Goal: Navigation & Orientation: Find specific page/section

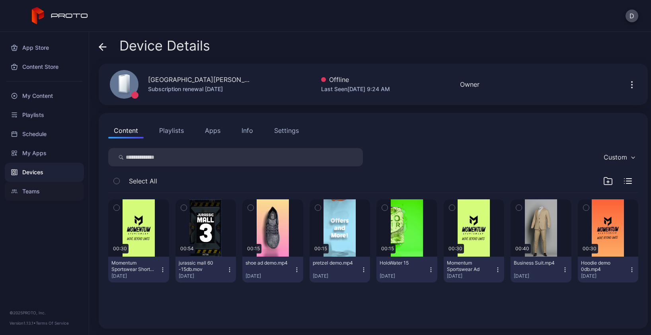
click at [51, 186] on div "Teams" at bounding box center [44, 191] width 79 height 19
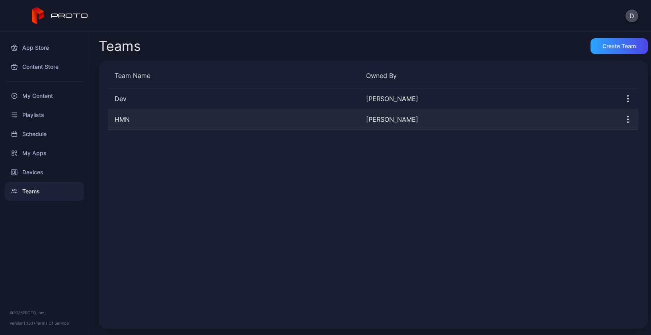
click at [623, 119] on icon "button" at bounding box center [628, 120] width 10 height 10
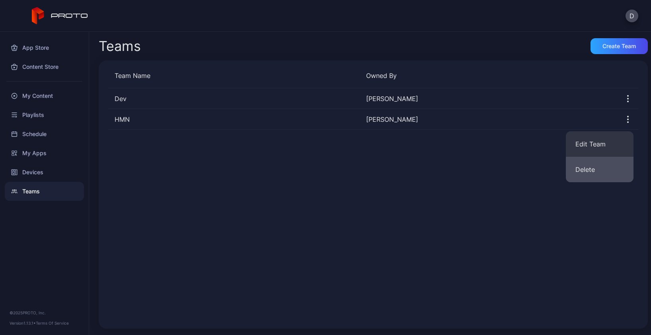
click at [588, 170] on button "Delete" at bounding box center [600, 169] width 68 height 25
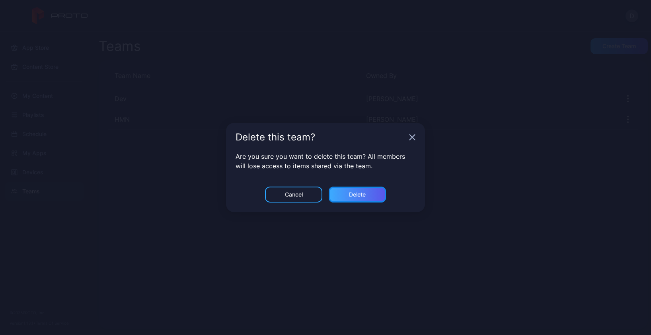
click at [371, 194] on div "Delete" at bounding box center [357, 195] width 57 height 16
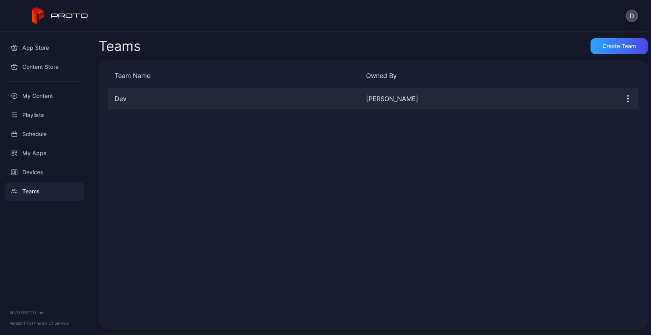
click at [623, 98] on icon "button" at bounding box center [628, 99] width 10 height 10
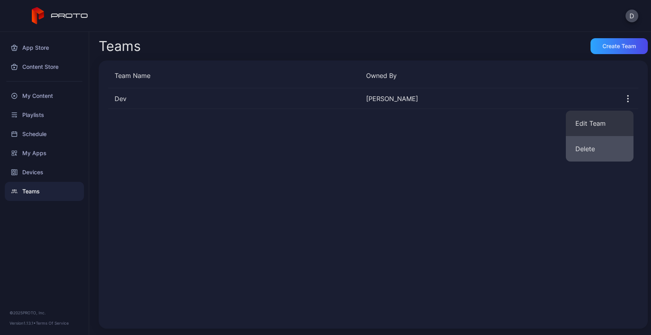
click at [591, 146] on button "Delete" at bounding box center [600, 148] width 68 height 25
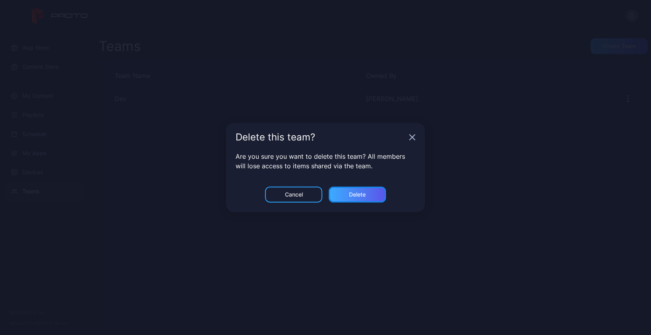
click at [359, 194] on div "Delete" at bounding box center [357, 194] width 17 height 6
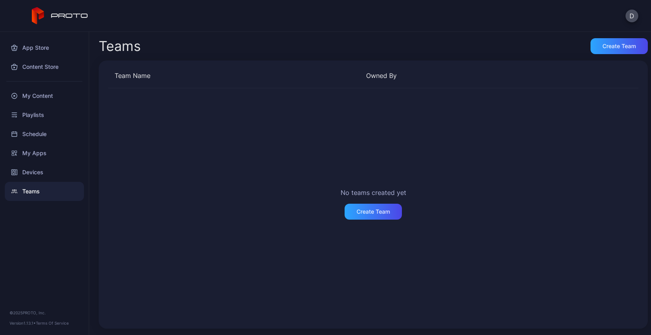
click at [191, 179] on div "No teams created yet Create Team" at bounding box center [373, 203] width 530 height 231
click at [632, 15] on button "D" at bounding box center [632, 16] width 13 height 13
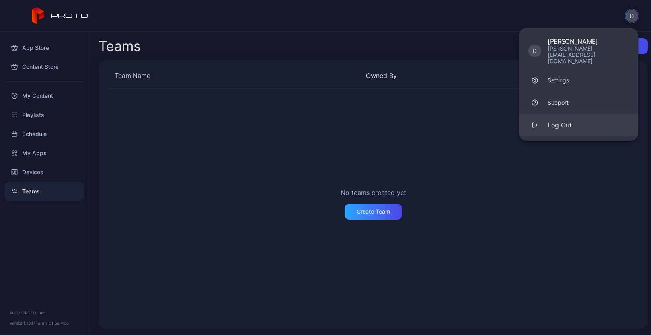
click at [557, 120] on div "Log Out" at bounding box center [560, 125] width 24 height 10
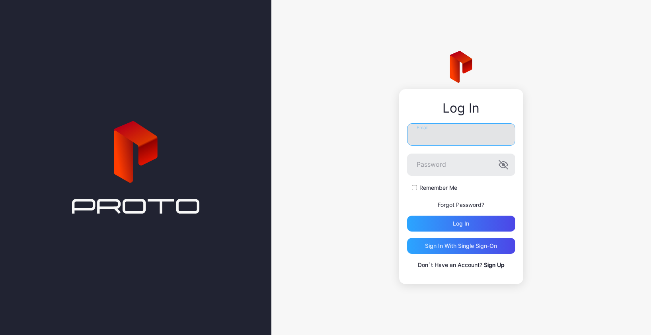
click at [442, 137] on input "Email" at bounding box center [461, 134] width 108 height 22
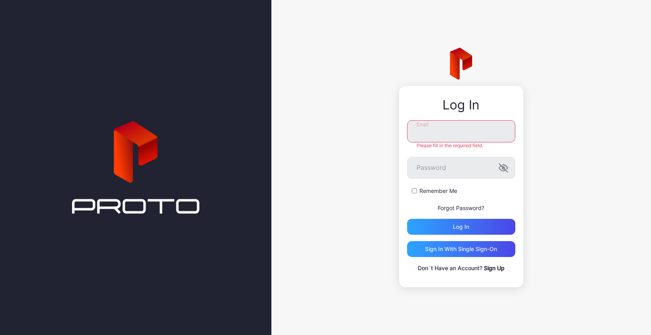
type input "**********"
click at [464, 224] on div "Log in" at bounding box center [461, 227] width 16 height 6
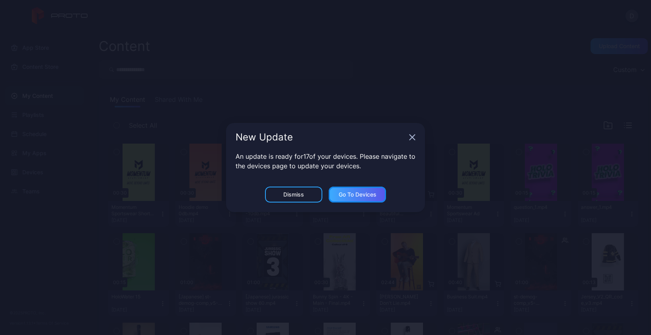
click at [355, 195] on div "Go to devices" at bounding box center [358, 194] width 38 height 6
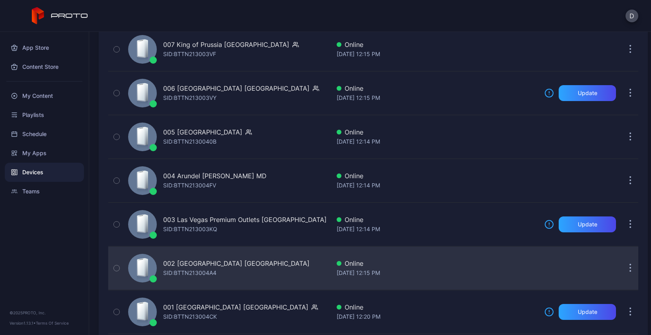
scroll to position [1917, 0]
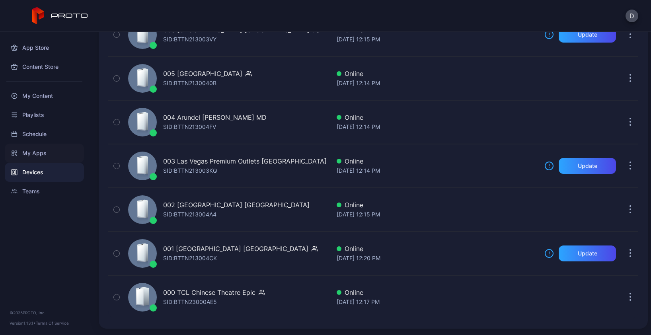
click at [53, 153] on div "My Apps" at bounding box center [44, 153] width 79 height 19
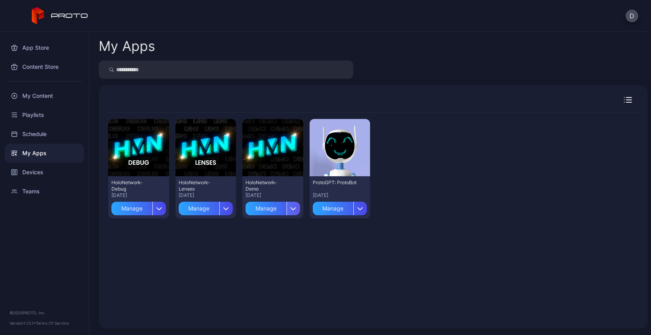
click at [291, 209] on icon "button" at bounding box center [293, 209] width 5 height 2
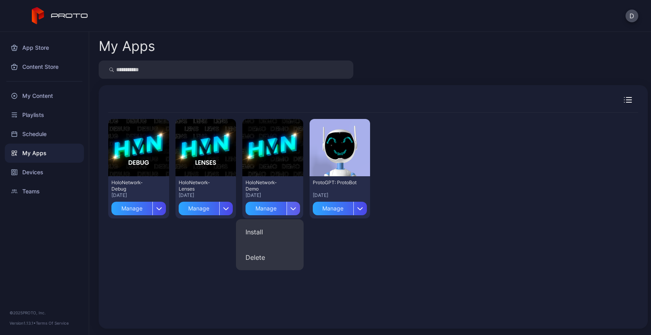
click at [291, 209] on icon "button" at bounding box center [293, 209] width 5 height 2
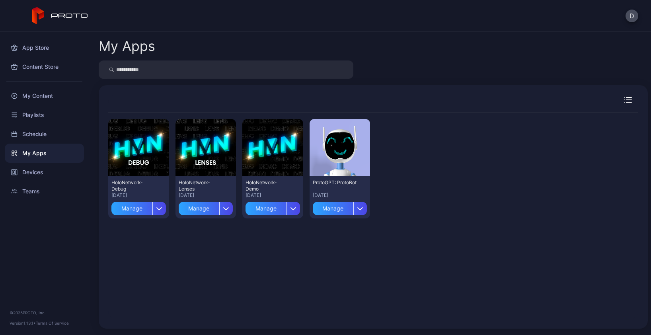
click at [325, 248] on div "Preview HoloNetwork-Debug Aug 14, 2025 Manage Preview HoloNetwork-Lenses Jul 11…" at bounding box center [373, 216] width 530 height 207
click at [225, 209] on icon "button" at bounding box center [226, 209] width 5 height 2
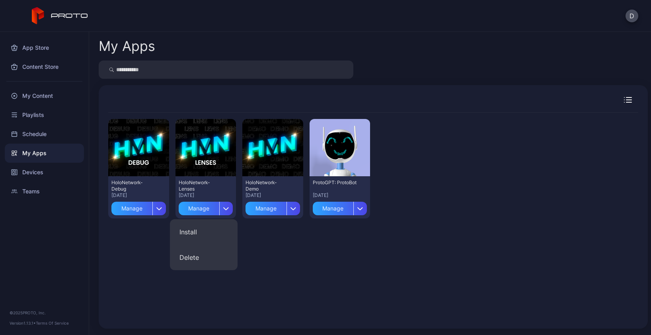
drag, startPoint x: 225, startPoint y: 208, endPoint x: 242, endPoint y: 210, distance: 17.2
click at [225, 208] on icon "button" at bounding box center [226, 209] width 5 height 2
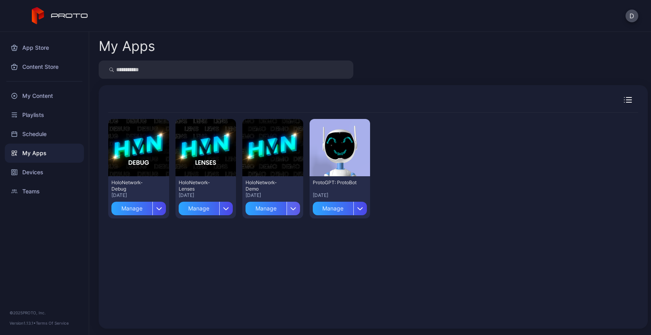
click at [291, 209] on icon "button" at bounding box center [294, 208] width 6 height 3
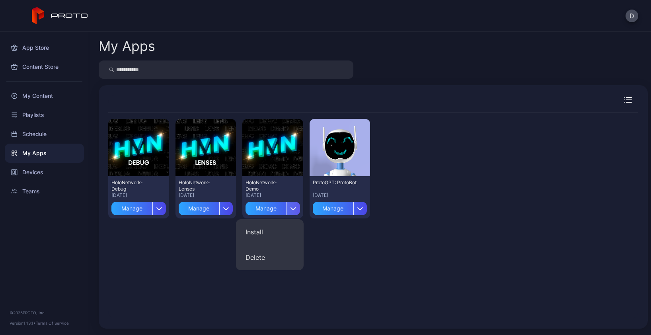
click at [291, 209] on icon "button" at bounding box center [293, 209] width 5 height 2
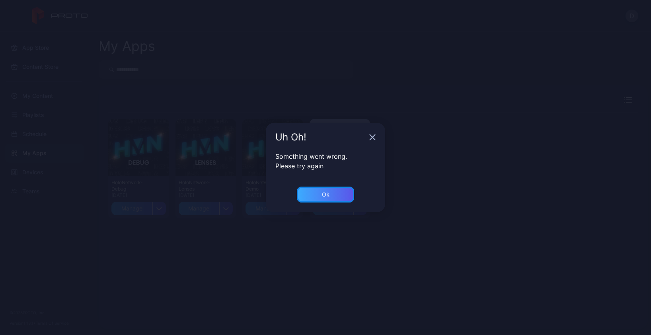
click at [323, 195] on div "Ok" at bounding box center [326, 194] width 8 height 6
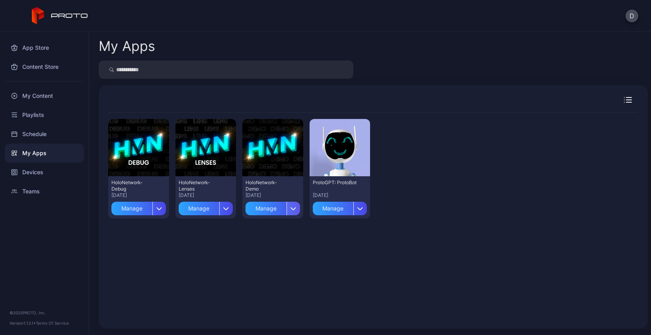
click at [291, 208] on icon "button" at bounding box center [293, 209] width 5 height 2
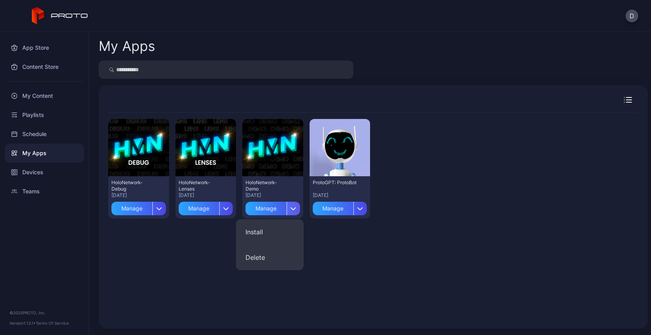
click at [291, 208] on icon "button" at bounding box center [293, 209] width 5 height 2
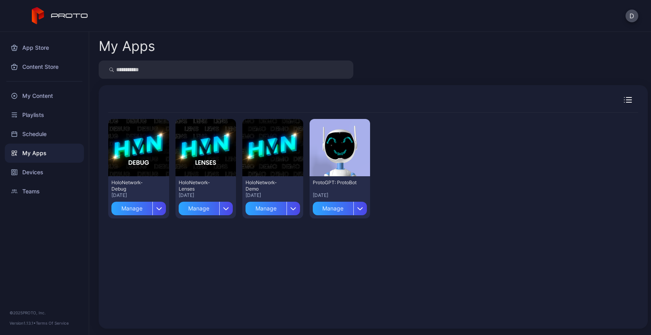
click at [201, 251] on div "Preview HoloNetwork-Debug Aug 14, 2025 Manage Preview HoloNetwork-Lenses Jul 11…" at bounding box center [373, 216] width 530 height 207
click at [295, 209] on div "button" at bounding box center [294, 209] width 14 height 14
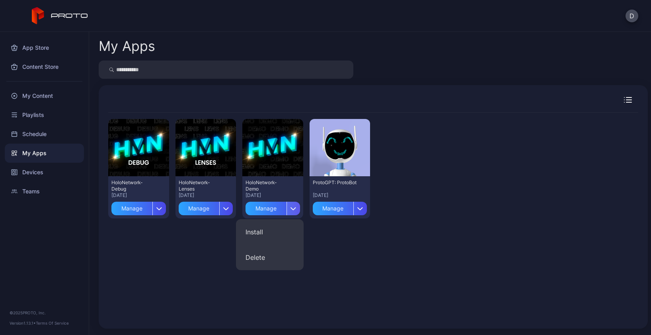
click at [291, 208] on icon "button" at bounding box center [293, 209] width 5 height 2
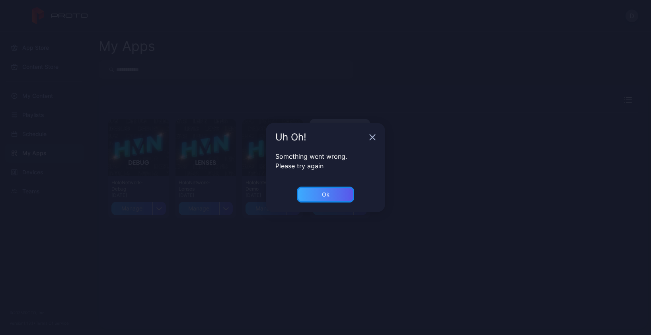
click at [328, 196] on div "Ok" at bounding box center [326, 194] width 8 height 6
click at [341, 202] on div "Ok" at bounding box center [325, 195] width 57 height 16
click at [334, 195] on div "Ok" at bounding box center [325, 195] width 57 height 16
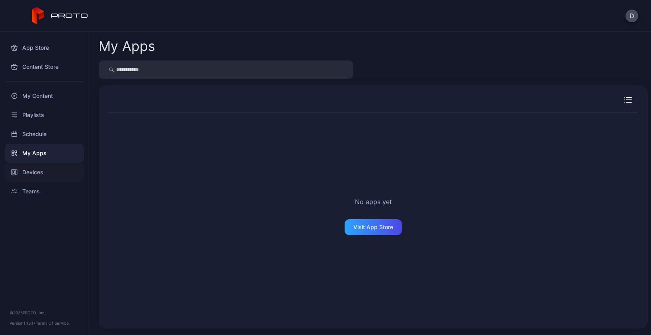
click at [41, 173] on div "Devices" at bounding box center [44, 172] width 79 height 19
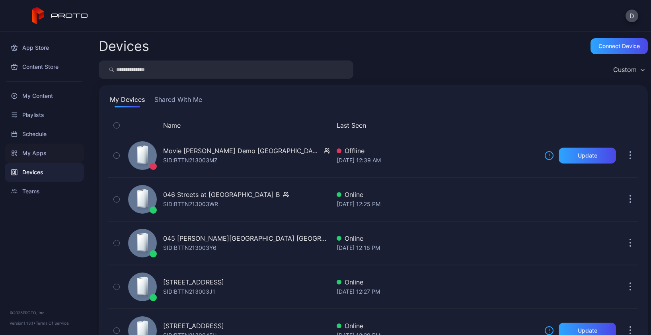
click at [41, 151] on div "My Apps" at bounding box center [44, 153] width 79 height 19
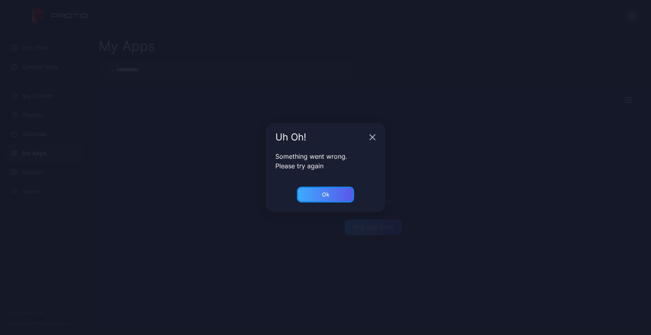
click at [338, 202] on div "Ok" at bounding box center [325, 195] width 57 height 16
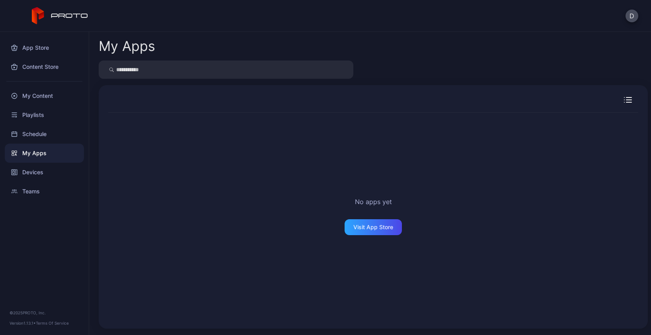
click at [304, 182] on div "No apps yet Visit App Store" at bounding box center [373, 216] width 530 height 207
click at [54, 153] on div "My Apps" at bounding box center [44, 153] width 79 height 19
click at [43, 174] on div "Devices" at bounding box center [44, 172] width 79 height 19
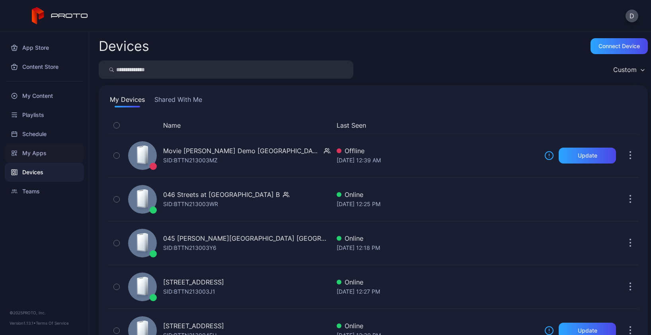
click at [47, 152] on div "My Apps" at bounding box center [44, 153] width 79 height 19
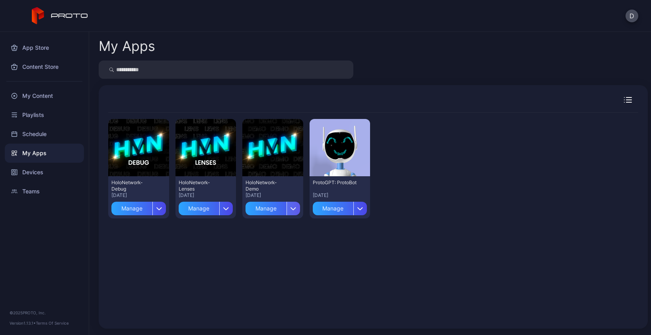
click at [291, 209] on icon "button" at bounding box center [293, 209] width 5 height 2
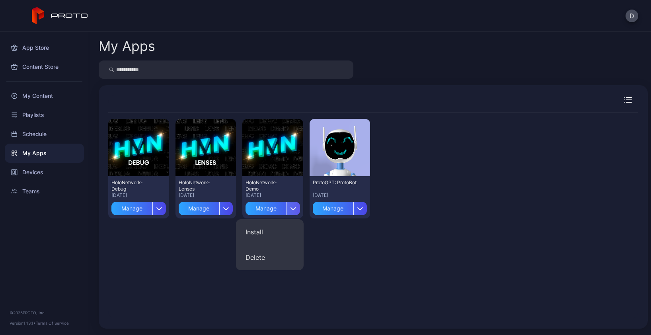
click at [291, 209] on icon "button" at bounding box center [293, 209] width 5 height 2
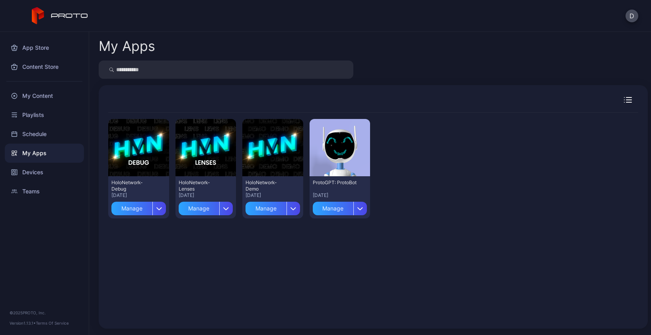
click at [451, 45] on div "My Apps" at bounding box center [373, 46] width 549 height 16
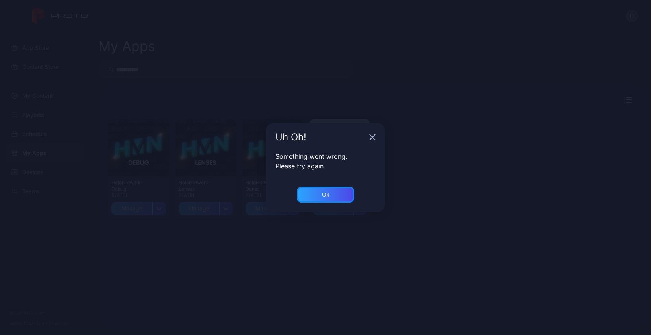
click at [328, 193] on div "Ok" at bounding box center [326, 194] width 8 height 6
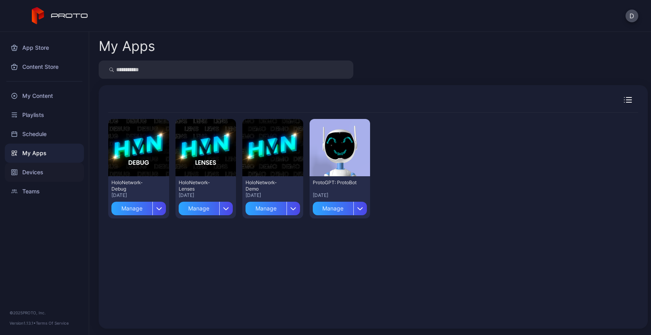
click at [47, 172] on div "Devices" at bounding box center [44, 172] width 79 height 19
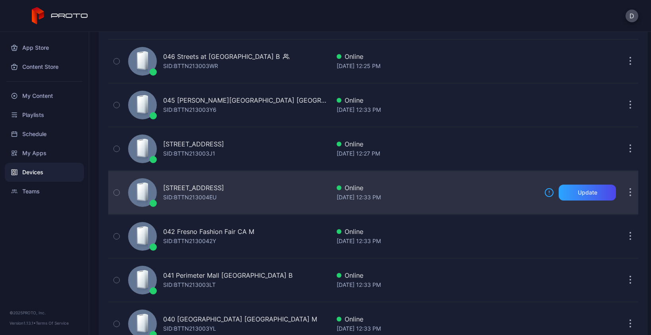
scroll to position [143, 0]
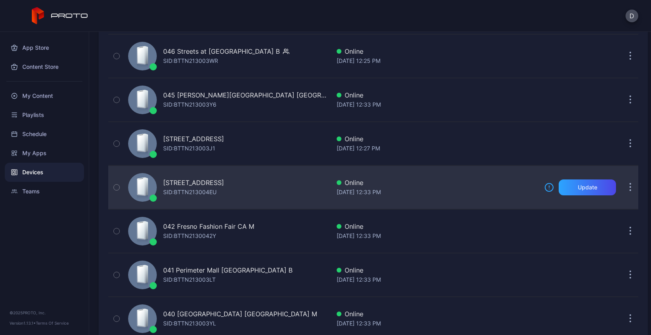
click at [268, 182] on div "[STREET_ADDRESS] SID: BTTN213004EU" at bounding box center [227, 188] width 205 height 40
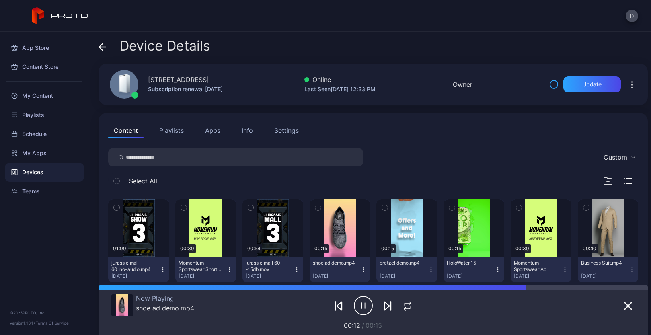
click at [103, 46] on icon at bounding box center [103, 47] width 8 height 8
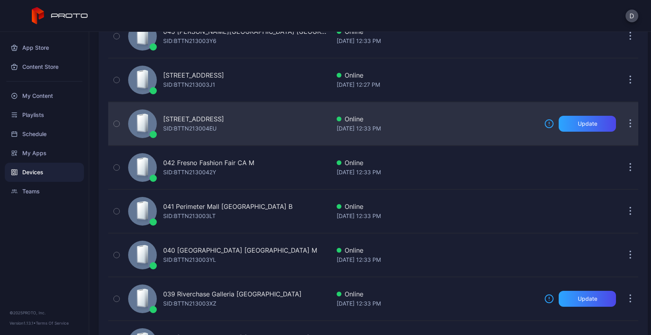
scroll to position [240, 0]
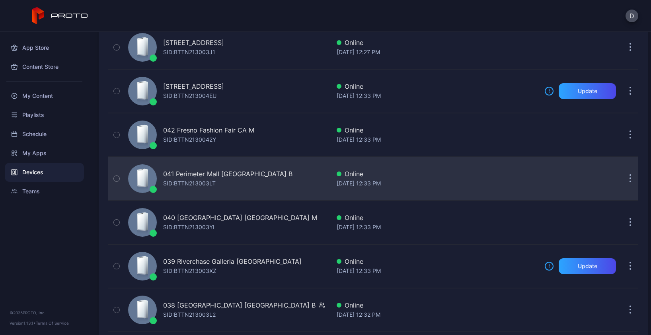
click at [268, 183] on div "041 Perimeter Mall GA B SID: BTTN213003LT" at bounding box center [227, 179] width 205 height 40
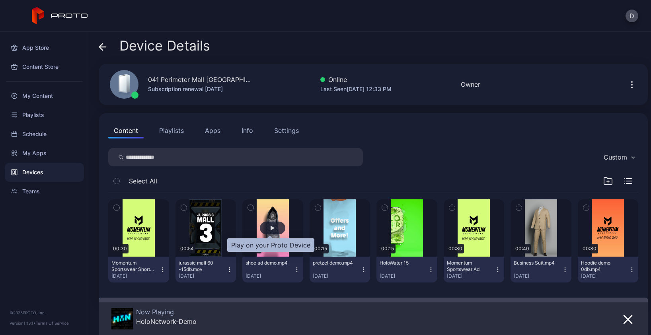
click at [272, 226] on div "button" at bounding box center [272, 228] width 25 height 13
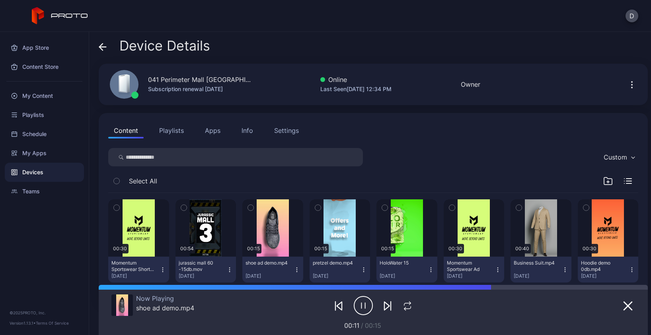
click at [102, 47] on icon at bounding box center [103, 47] width 7 height 0
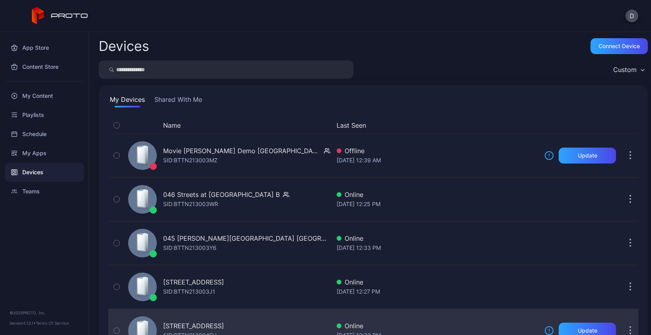
scroll to position [240, 0]
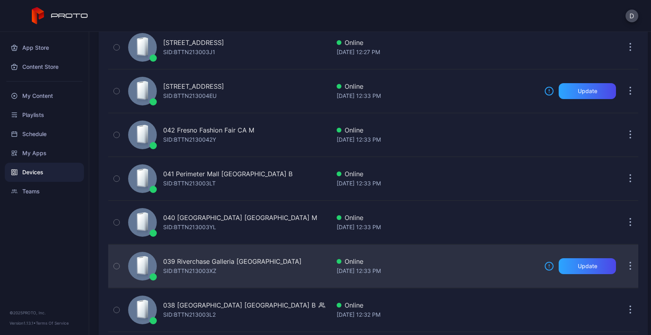
click at [281, 263] on div "039 Riverchase Galleria AL B SID: BTTN213003XZ" at bounding box center [227, 266] width 205 height 40
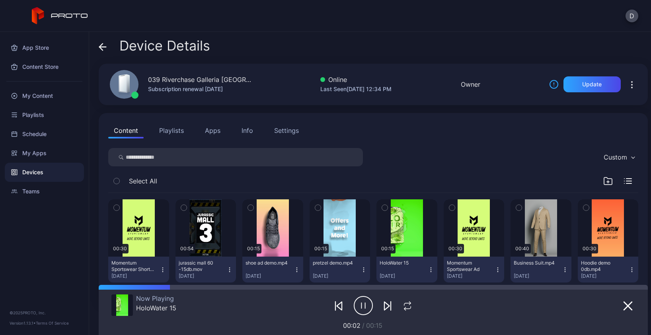
click at [106, 44] on div "Device Details" at bounding box center [154, 47] width 111 height 19
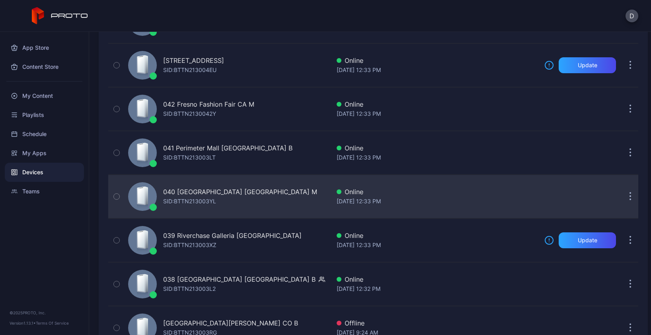
scroll to position [271, 0]
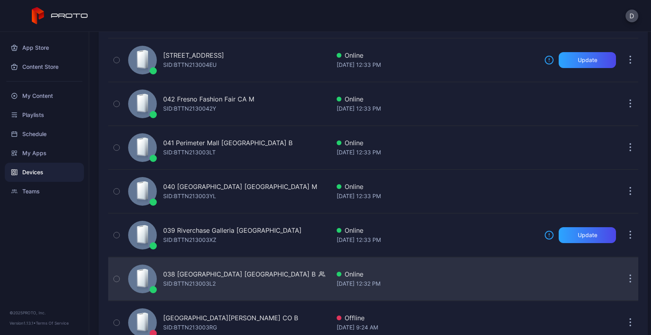
click at [273, 274] on div "038 [GEOGRAPHIC_DATA] WI B SID: BTTN213003L2" at bounding box center [227, 279] width 205 height 40
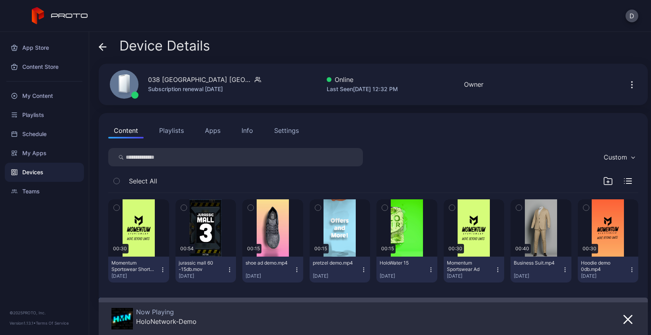
click at [102, 46] on icon at bounding box center [103, 47] width 8 height 8
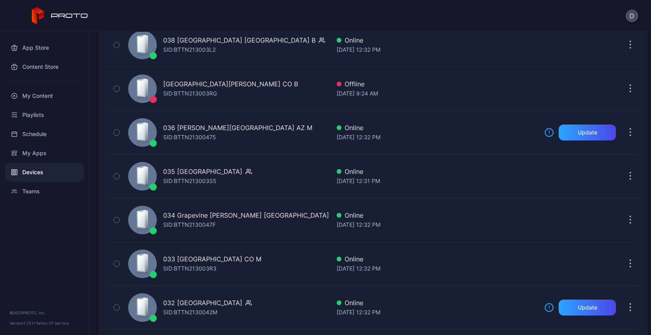
scroll to position [510, 0]
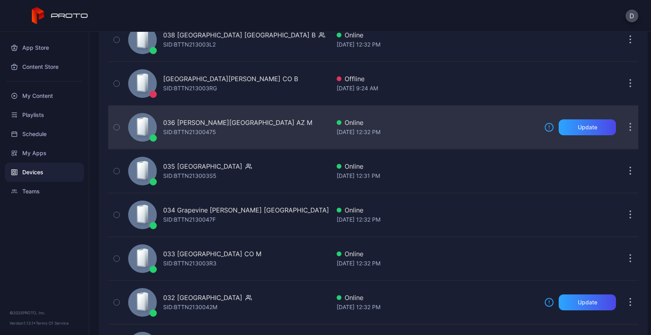
click at [293, 131] on div "036 [PERSON_NAME][GEOGRAPHIC_DATA] AZ M SID: BTTN21300475" at bounding box center [227, 127] width 205 height 40
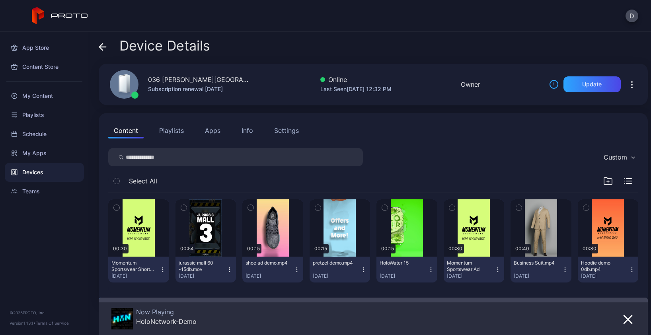
click at [102, 45] on icon at bounding box center [101, 46] width 3 height 7
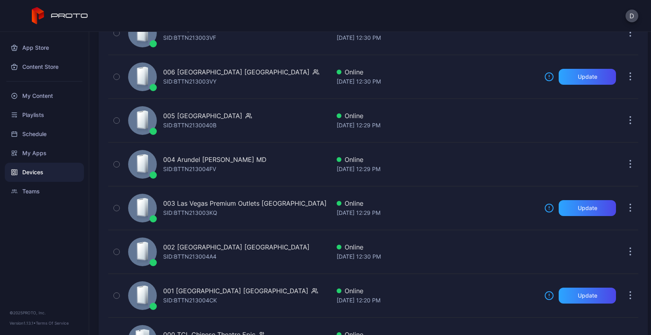
scroll to position [1917, 0]
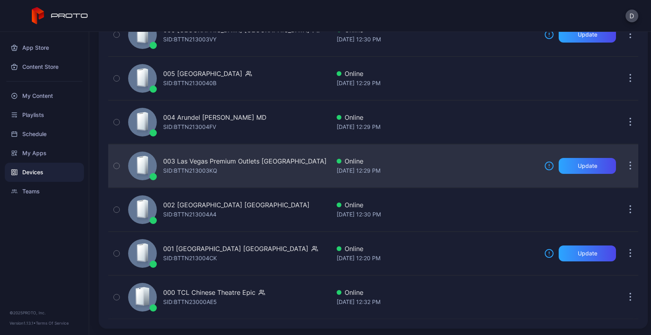
click at [296, 175] on div "003 Las Vegas Premium Outlets [GEOGRAPHIC_DATA] SID: BTTN213003KQ" at bounding box center [227, 166] width 205 height 40
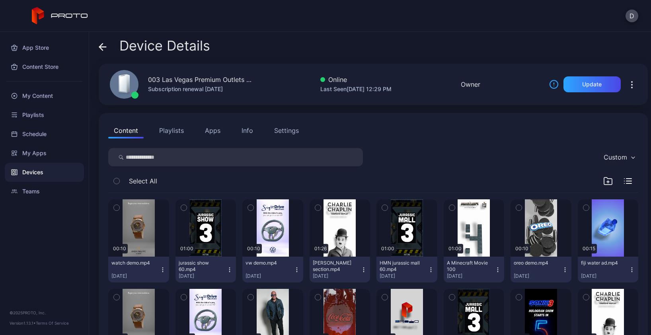
click at [214, 131] on button "Apps" at bounding box center [212, 131] width 27 height 16
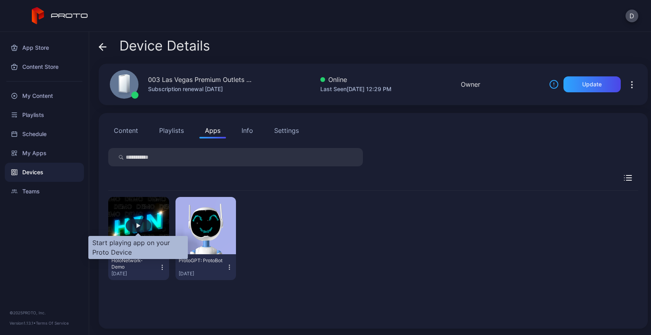
click at [140, 227] on div "button" at bounding box center [139, 225] width 4 height 5
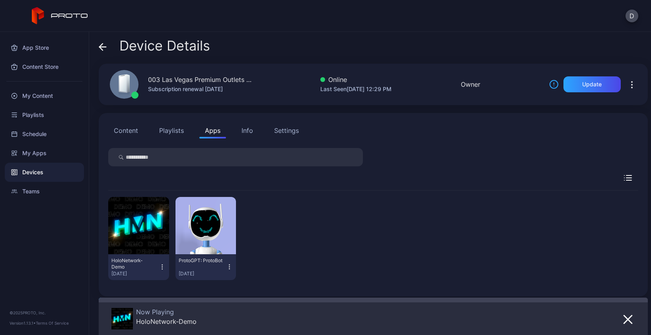
click at [101, 46] on icon at bounding box center [103, 47] width 8 height 8
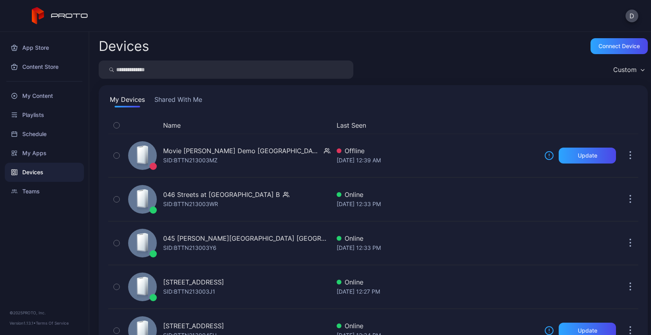
scroll to position [1917, 0]
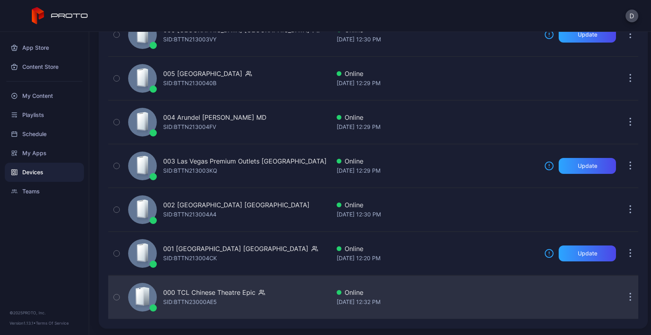
click at [294, 304] on div "000 TCL Chinese Theatre Epic SID: BTTN23000AE5" at bounding box center [227, 297] width 205 height 40
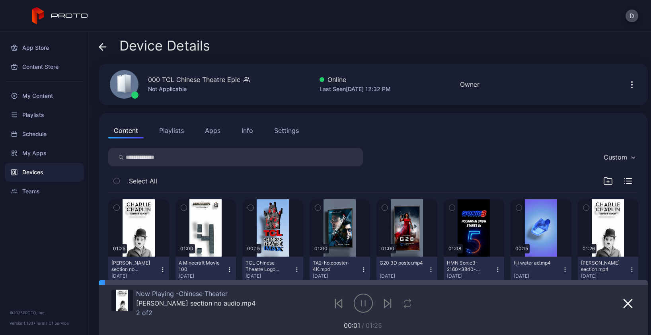
click at [105, 47] on icon at bounding box center [103, 47] width 7 height 0
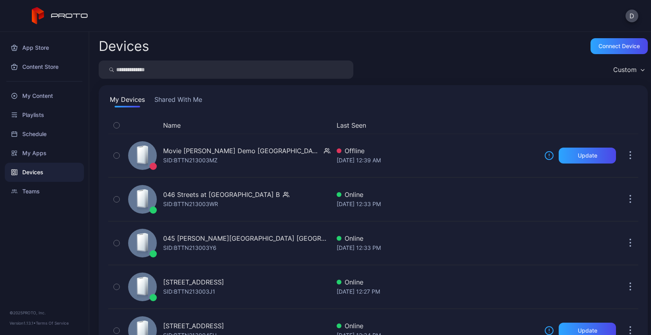
scroll to position [1917, 0]
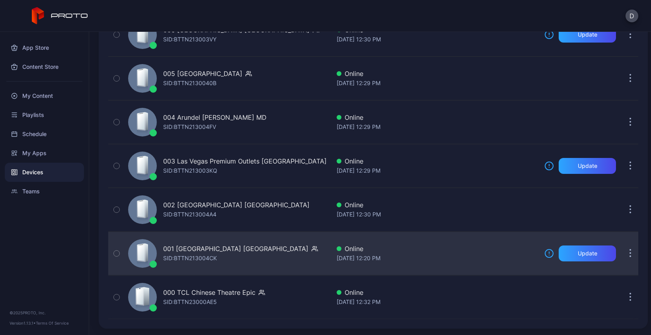
click at [296, 259] on div "001 Del Amo Fashion Center CA SID: BTTN213004CK" at bounding box center [227, 254] width 205 height 40
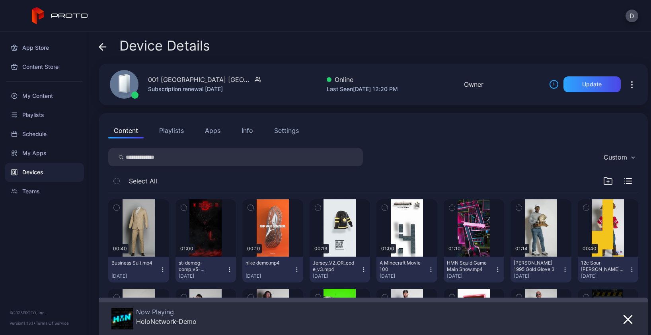
click at [100, 50] on icon at bounding box center [103, 47] width 8 height 8
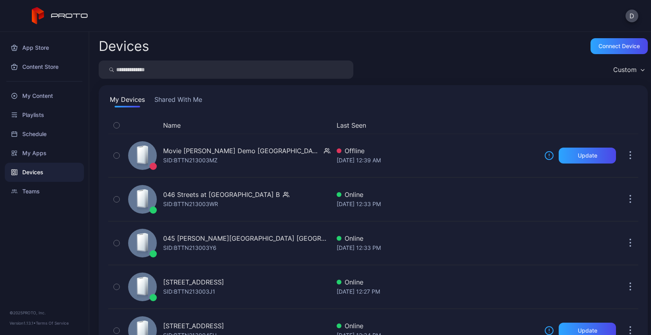
scroll to position [1917, 0]
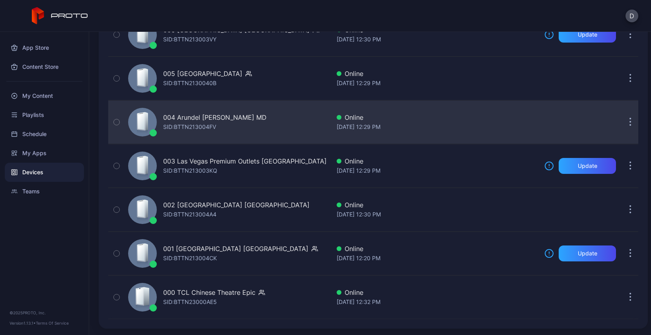
click at [263, 131] on div "004 Arundel [PERSON_NAME] MD [PERSON_NAME]: BTTN213004FV" at bounding box center [227, 122] width 205 height 40
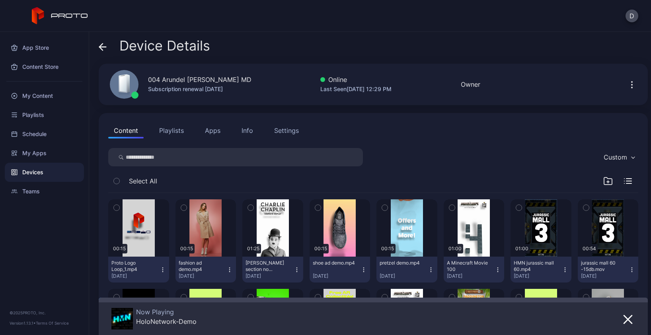
click at [101, 47] on icon at bounding box center [103, 47] width 7 height 0
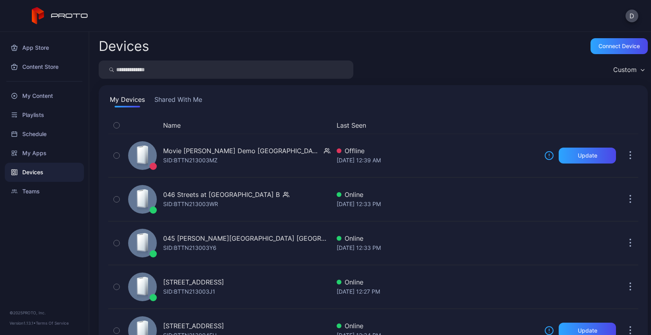
scroll to position [1917, 0]
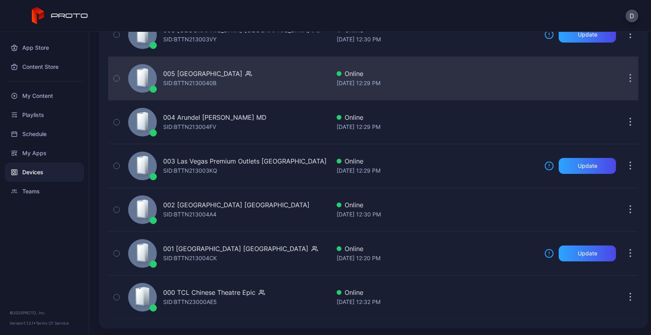
click at [294, 75] on div "005 [GEOGRAPHIC_DATA] SID: BTTN2130040B" at bounding box center [227, 79] width 205 height 40
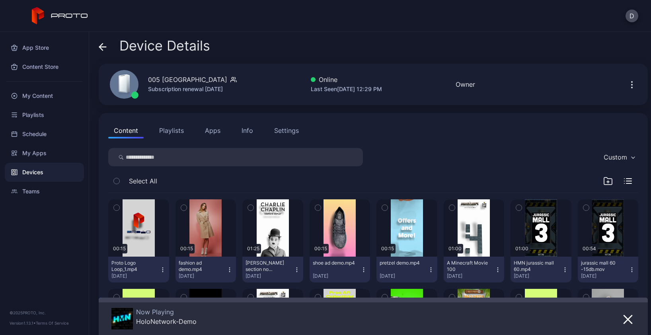
click at [102, 47] on icon at bounding box center [103, 47] width 8 height 8
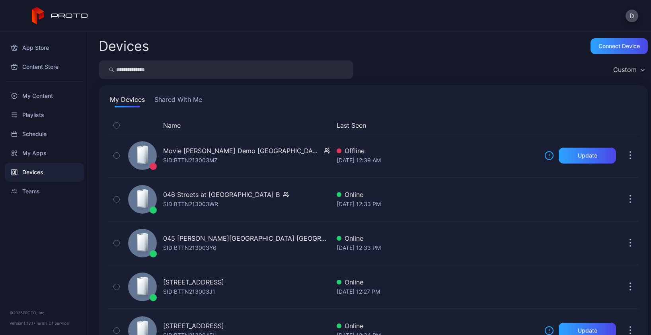
scroll to position [1917, 0]
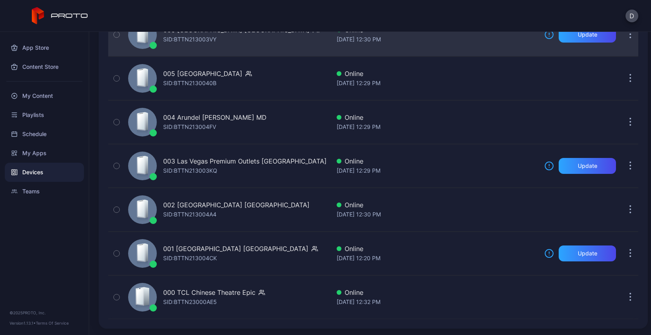
click at [210, 48] on div "006 [GEOGRAPHIC_DATA] SID: BTTN213003VY" at bounding box center [227, 35] width 205 height 40
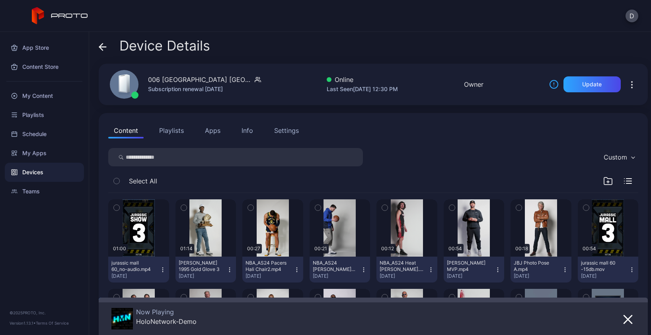
click at [102, 47] on icon at bounding box center [103, 47] width 8 height 8
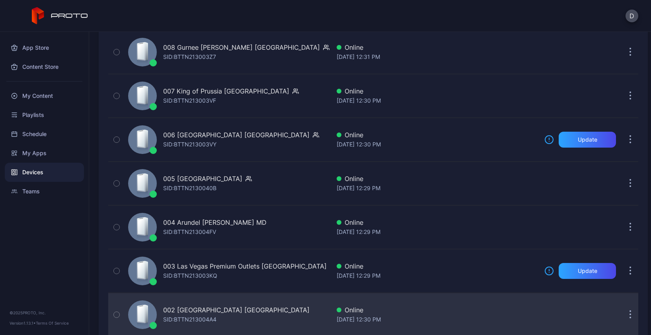
scroll to position [1730, 0]
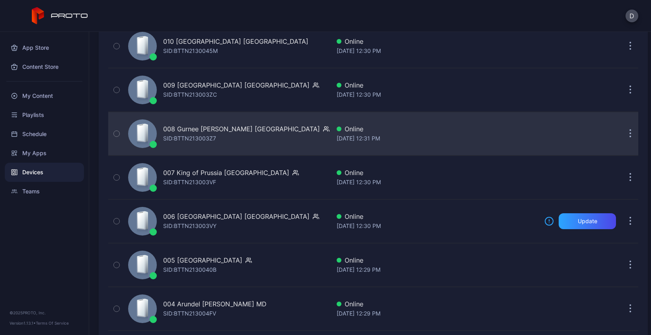
click at [272, 143] on div "008 Gurnee [PERSON_NAME] IL [PERSON_NAME]: BTTN213003Z7" at bounding box center [227, 134] width 205 height 40
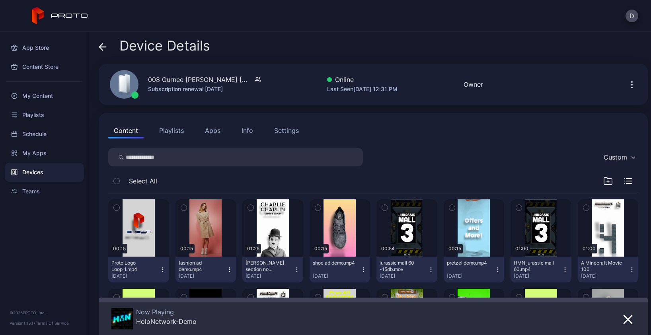
click at [103, 47] on icon at bounding box center [103, 47] width 8 height 8
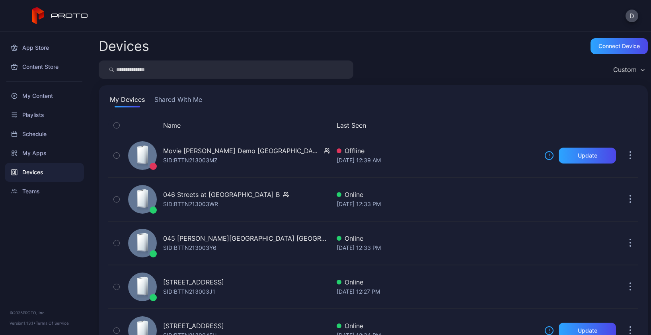
scroll to position [1730, 0]
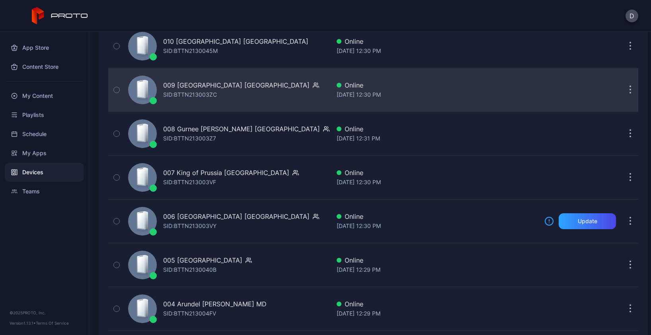
click at [265, 87] on div "009 [GEOGRAPHIC_DATA] IL SID: BTTN213003ZC" at bounding box center [227, 90] width 205 height 40
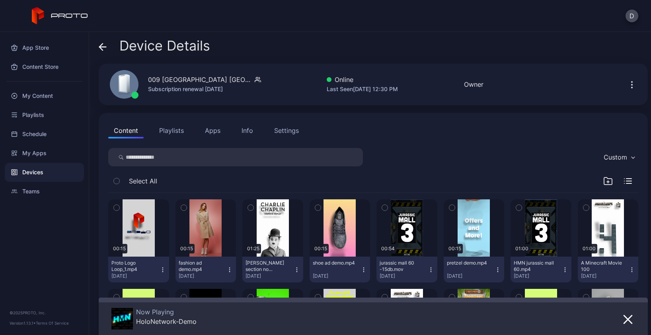
click at [103, 46] on icon at bounding box center [103, 47] width 8 height 8
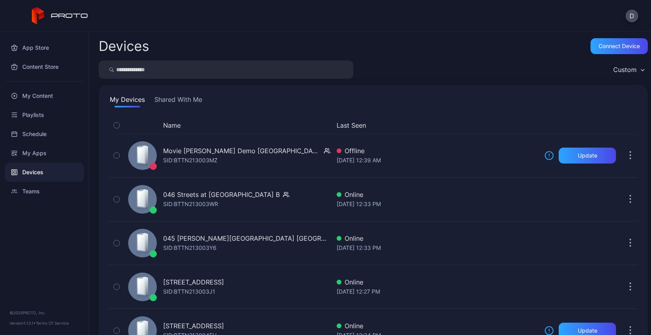
scroll to position [1730, 0]
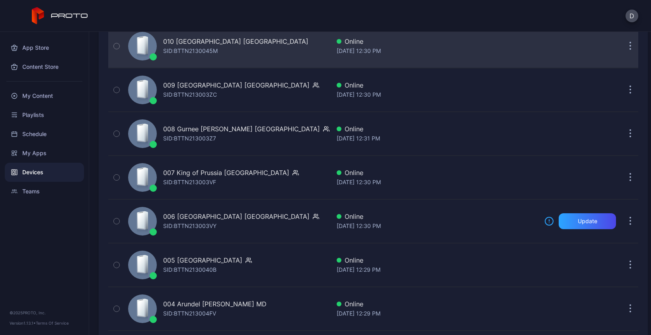
click at [256, 60] on div "010 [GEOGRAPHIC_DATA] [GEOGRAPHIC_DATA] SID: BTTN2130045M" at bounding box center [227, 46] width 205 height 40
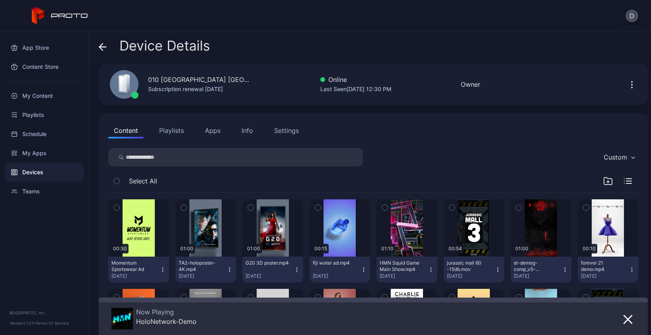
click at [104, 47] on icon at bounding box center [103, 47] width 8 height 8
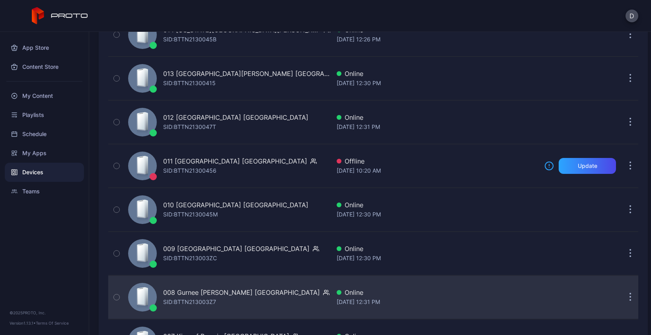
scroll to position [1526, 0]
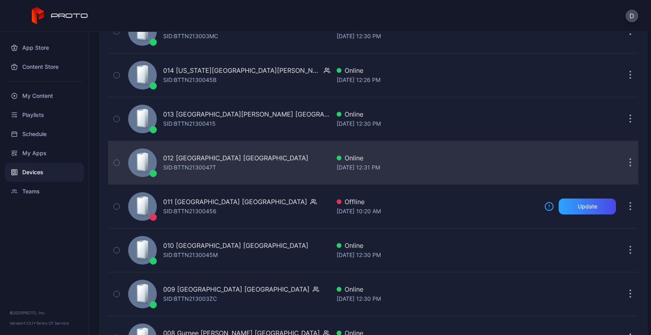
click at [276, 168] on div "012 [GEOGRAPHIC_DATA] [GEOGRAPHIC_DATA] SID: BTTN2130047T" at bounding box center [227, 163] width 205 height 40
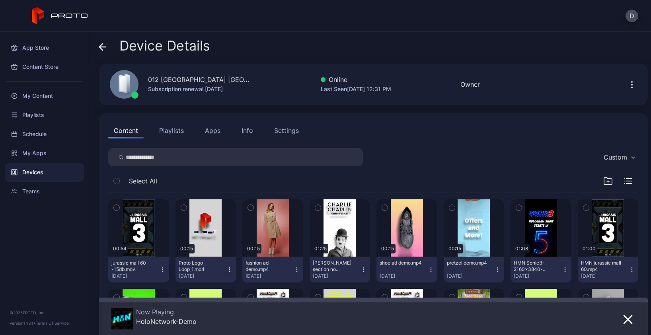
click at [102, 45] on icon at bounding box center [101, 46] width 3 height 7
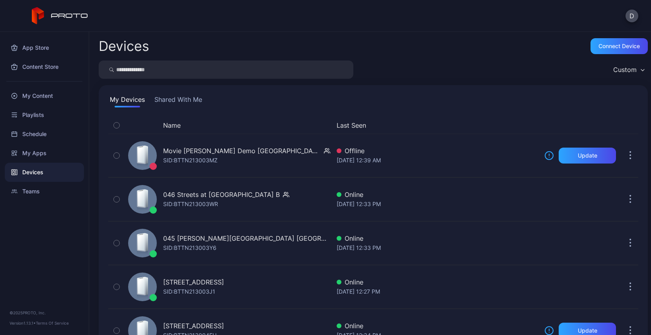
scroll to position [1526, 0]
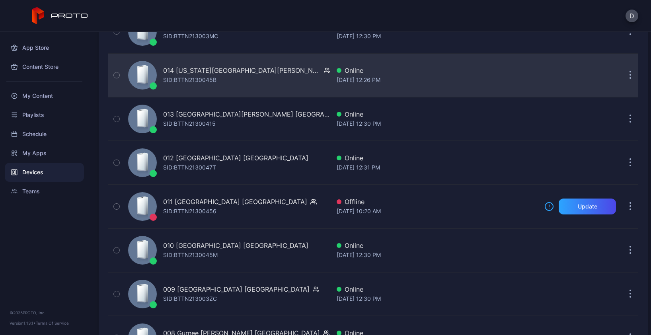
click at [257, 84] on div "014 [US_STATE] [PERSON_NAME] AZ [PERSON_NAME]: BTTN2130045B" at bounding box center [227, 75] width 205 height 40
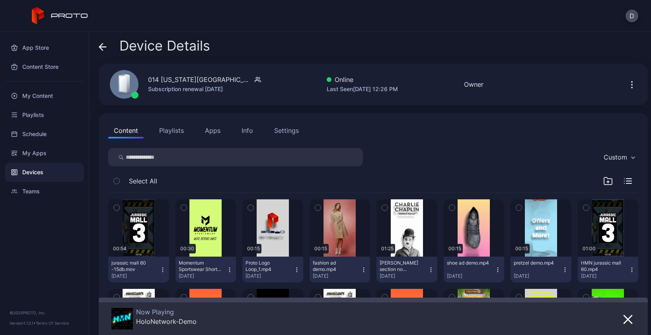
click at [103, 44] on icon at bounding box center [103, 47] width 8 height 8
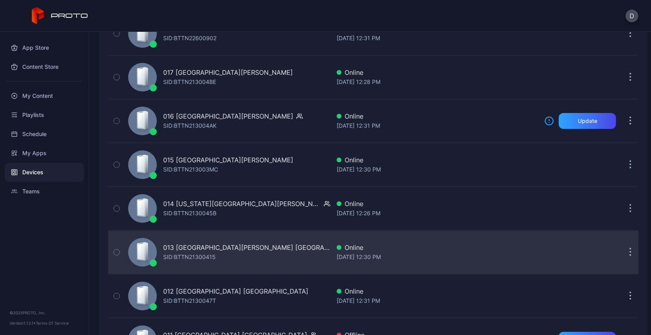
scroll to position [1351, 0]
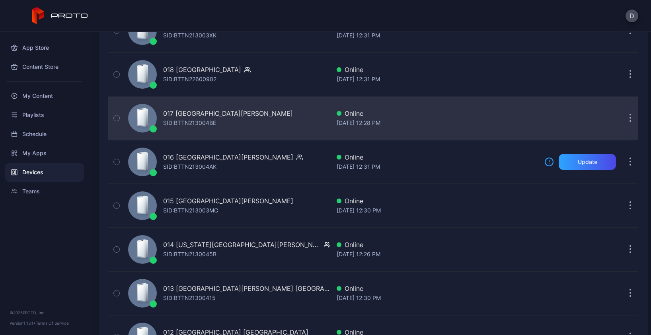
click at [238, 120] on div "017 Sawgrass [PERSON_NAME] [GEOGRAPHIC_DATA] [PERSON_NAME]: BTTN213004BE" at bounding box center [227, 118] width 205 height 40
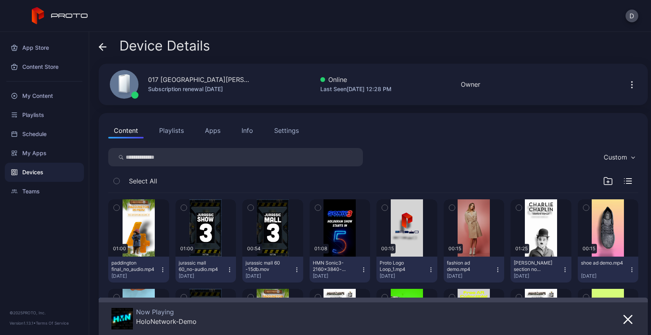
click at [108, 45] on div "Device Details" at bounding box center [154, 47] width 111 height 19
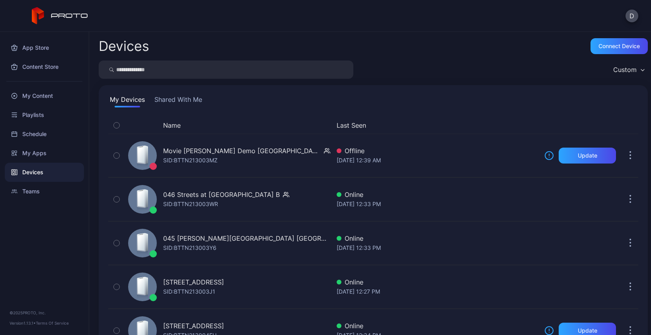
scroll to position [1351, 0]
